Goal: Task Accomplishment & Management: Complete application form

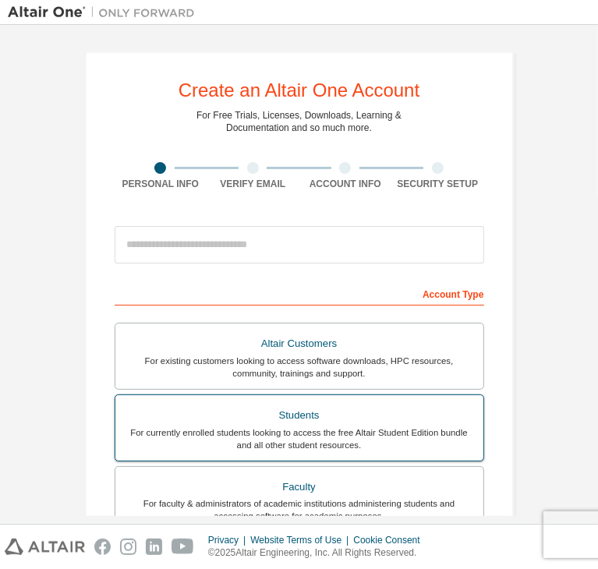
click at [287, 437] on div "For currently enrolled students looking to access the free Altair Student Editi…" at bounding box center [299, 438] width 349 height 25
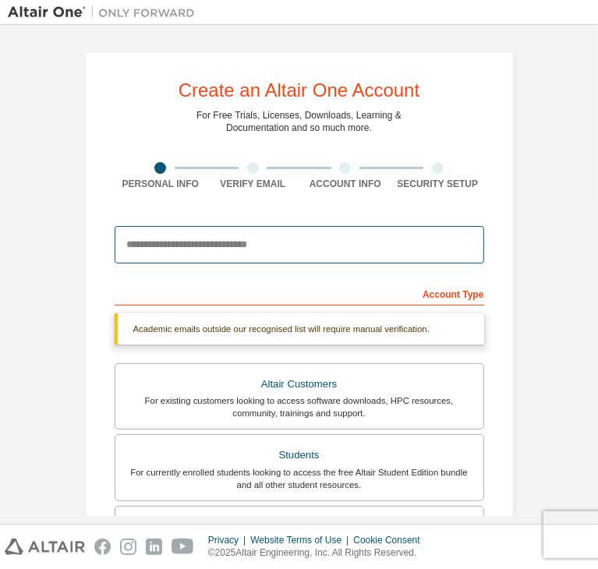
click at [218, 239] on input "email" at bounding box center [300, 244] width 370 height 37
drag, startPoint x: 307, startPoint y: 242, endPoint x: 198, endPoint y: 265, distance: 111.6
click at [198, 265] on div "**********" at bounding box center [300, 244] width 370 height 53
type input "*"
click at [227, 248] on input "email" at bounding box center [300, 244] width 370 height 37
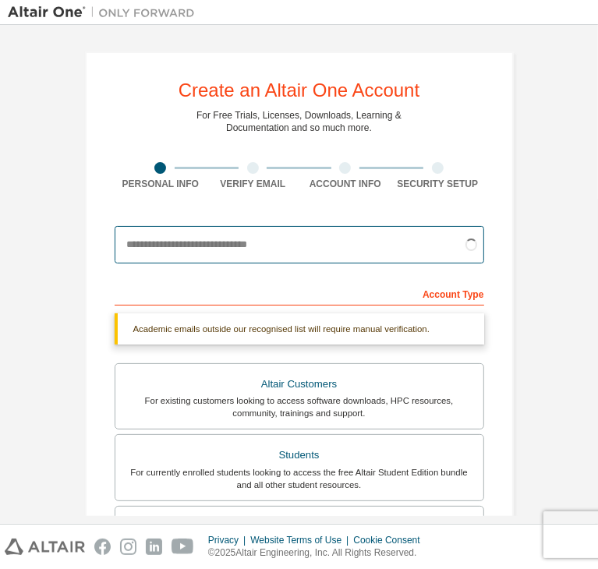
type input "**********"
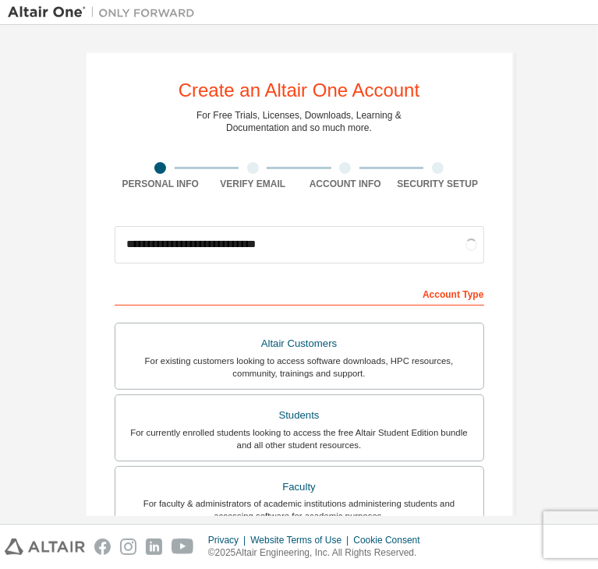
click at [321, 275] on form "**********" at bounding box center [300, 548] width 370 height 661
click at [317, 294] on div "Account Type" at bounding box center [300, 293] width 370 height 25
click at [419, 291] on div "Account Type" at bounding box center [300, 293] width 370 height 25
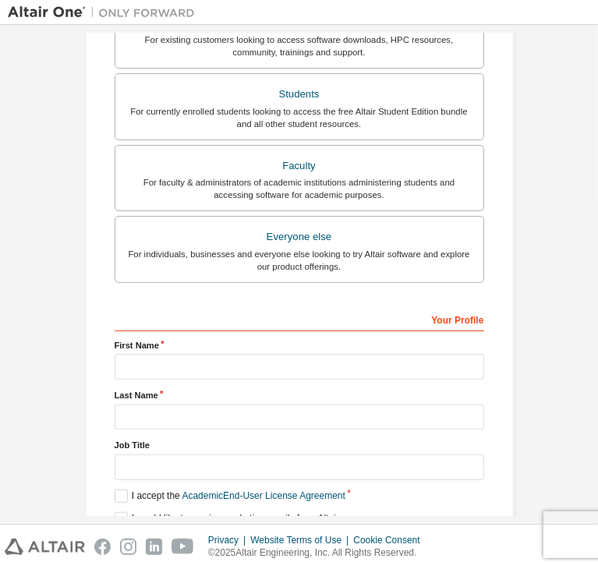
scroll to position [339, 0]
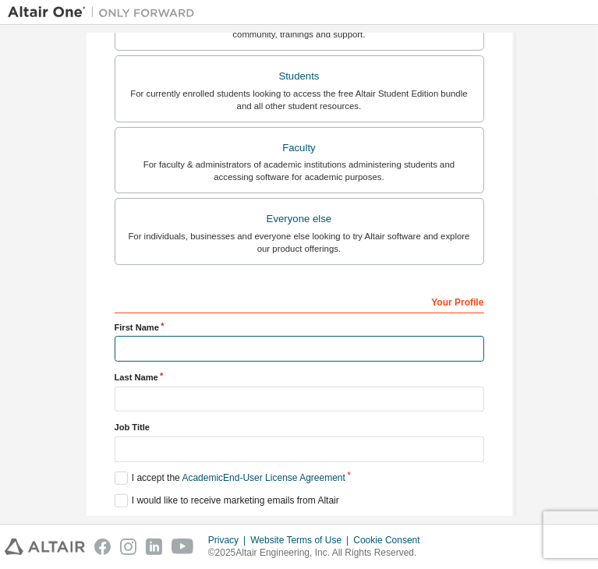
click at [264, 348] on input "text" at bounding box center [300, 349] width 370 height 26
type input "*"
type input "**********"
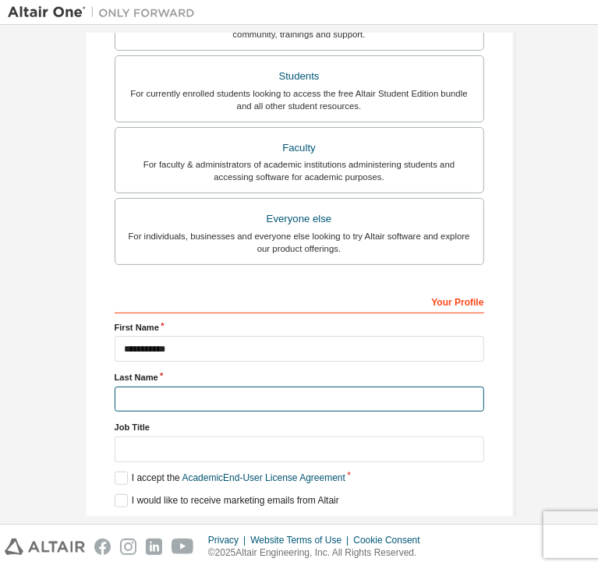
click at [324, 387] on input "text" at bounding box center [300, 400] width 370 height 26
type input "*********"
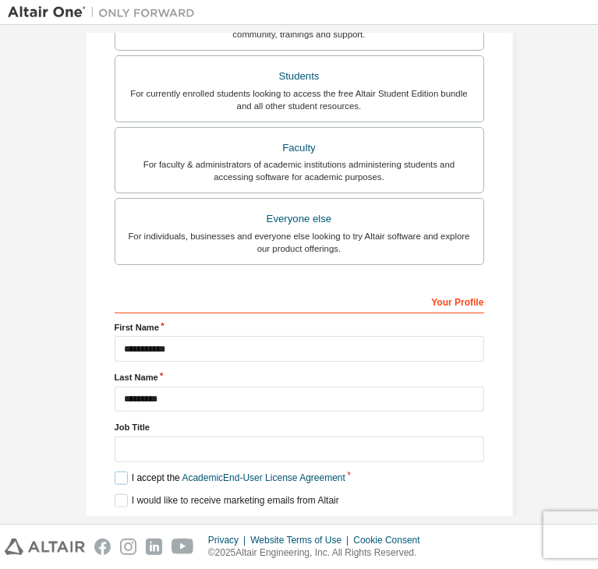
click at [120, 472] on label "I accept the Academic End-User License Agreement" at bounding box center [230, 478] width 231 height 13
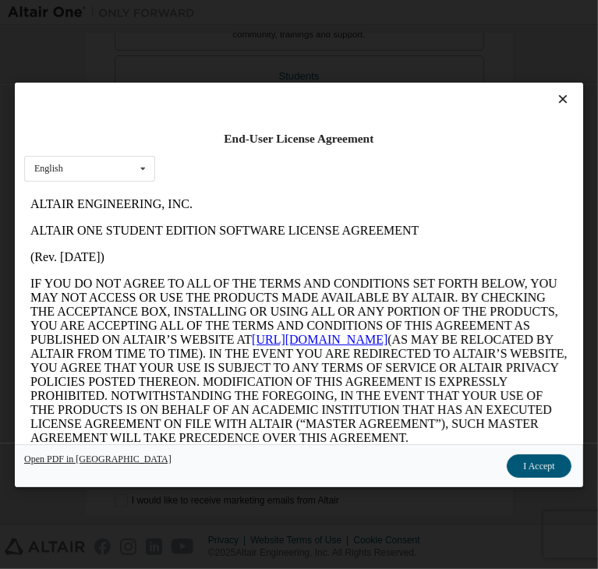
scroll to position [0, 0]
click at [508, 469] on button "I Accept" at bounding box center [540, 466] width 64 height 23
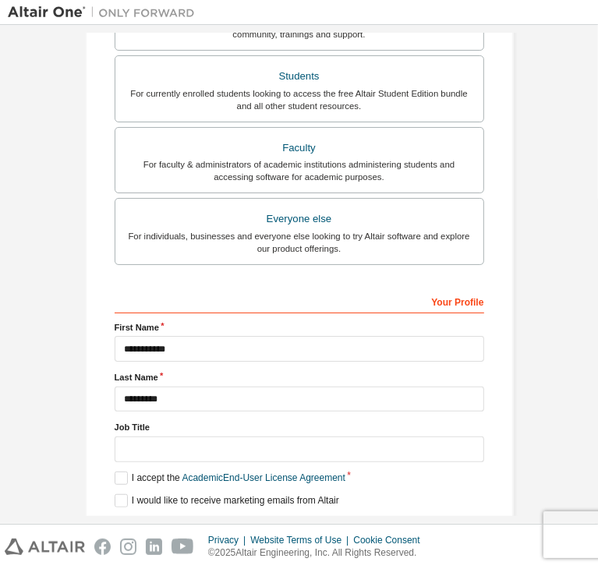
click at [315, 517] on button "Next" at bounding box center [298, 528] width 70 height 23
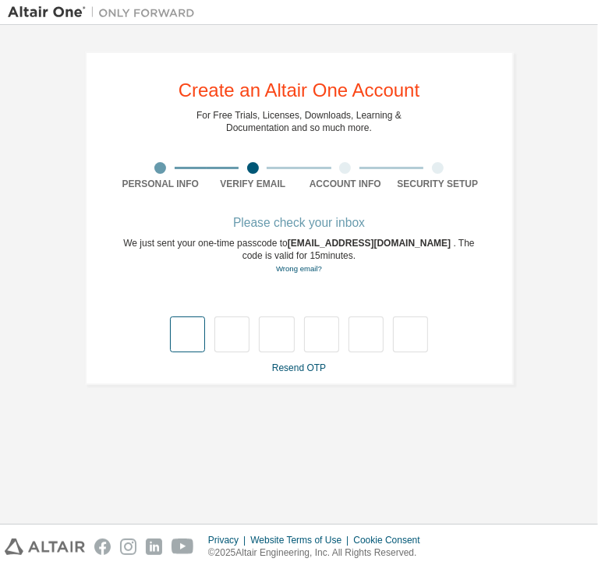
click at [184, 323] on input "text" at bounding box center [187, 335] width 35 height 36
type input "*"
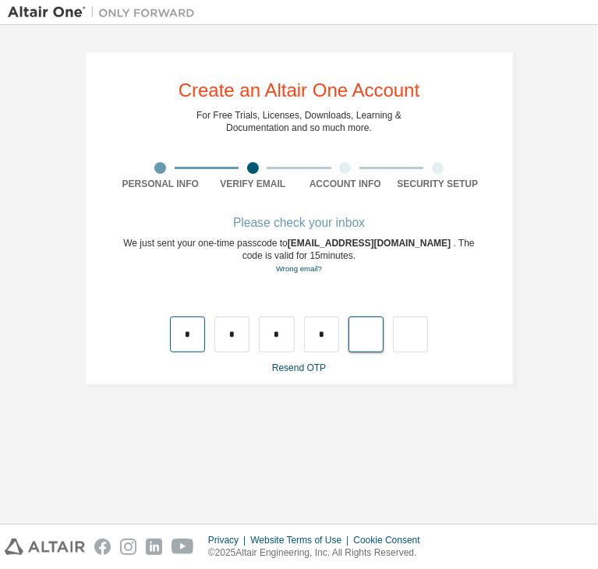
type input "*"
click at [186, 334] on input "text" at bounding box center [187, 335] width 35 height 36
type input "*"
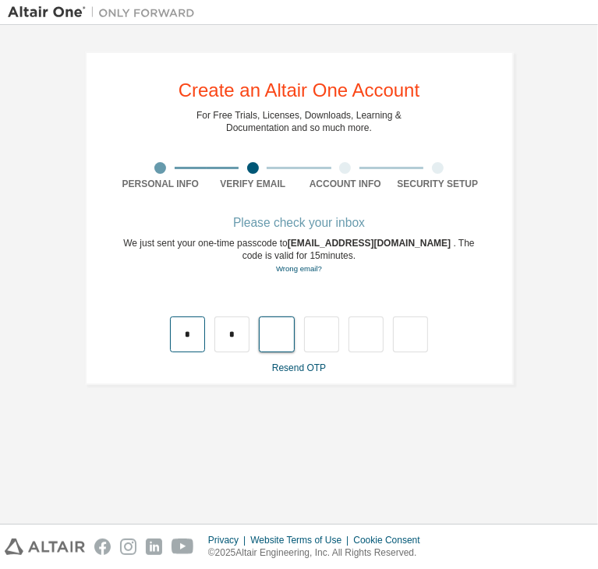
type input "*"
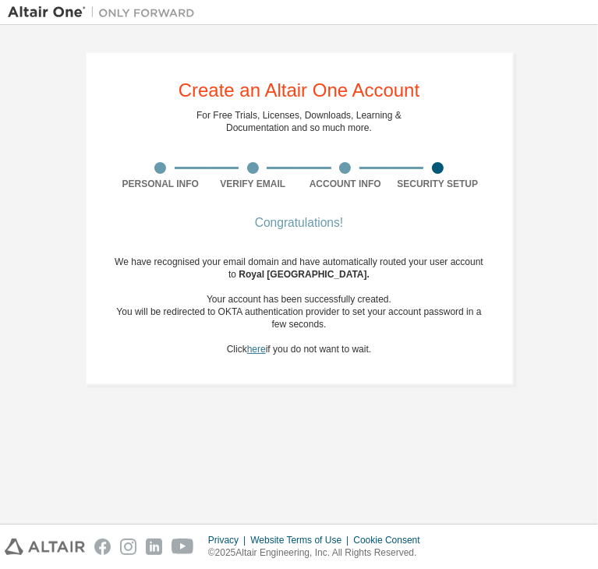
click at [250, 351] on link "here" at bounding box center [256, 349] width 19 height 11
